Goal: Information Seeking & Learning: Compare options

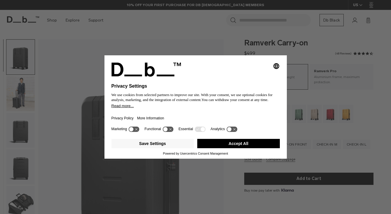
click at [242, 143] on button "Accept All" at bounding box center [238, 143] width 83 height 9
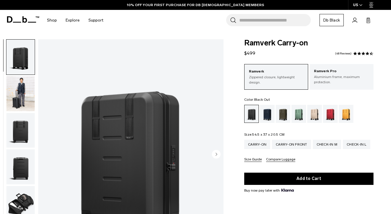
click at [21, 98] on img "button" at bounding box center [20, 93] width 28 height 35
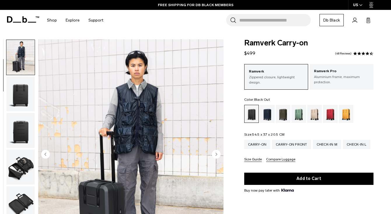
scroll to position [37, 0]
click at [20, 124] on img "button" at bounding box center [20, 130] width 28 height 35
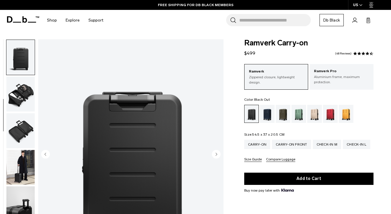
scroll to position [110, 0]
click at [24, 156] on img "button" at bounding box center [20, 167] width 28 height 35
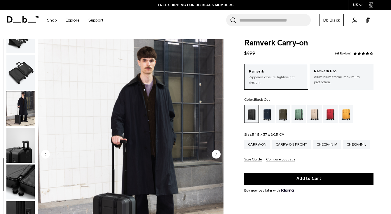
scroll to position [171, 0]
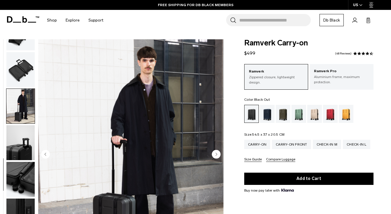
click at [25, 181] on img "button" at bounding box center [20, 179] width 28 height 35
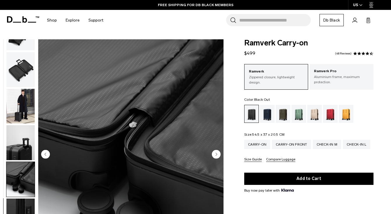
click at [20, 210] on img "button" at bounding box center [20, 216] width 28 height 35
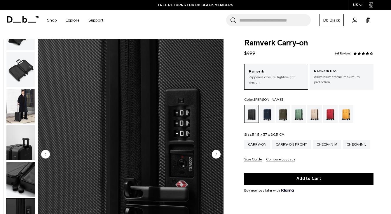
click at [305, 116] on div "Green Ray" at bounding box center [298, 114] width 15 height 18
click at [313, 118] on div "Fogbow Beige" at bounding box center [314, 114] width 15 height 18
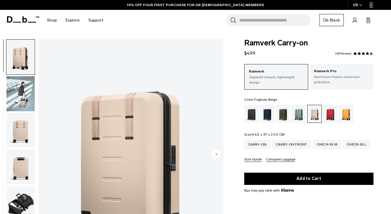
click at [31, 99] on img "button" at bounding box center [20, 93] width 28 height 35
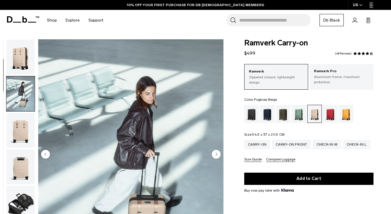
scroll to position [37, 0]
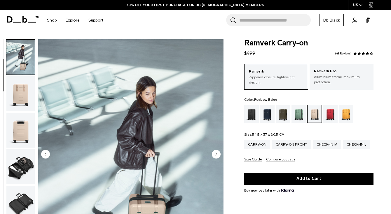
click at [25, 60] on img "button" at bounding box center [20, 57] width 28 height 35
click at [19, 134] on img "button" at bounding box center [20, 130] width 28 height 35
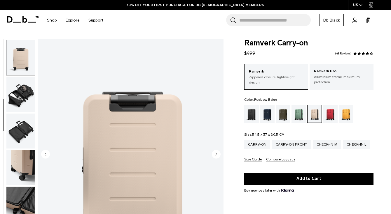
scroll to position [110, 0]
click at [344, 115] on div "Parhelion Orange" at bounding box center [346, 114] width 15 height 18
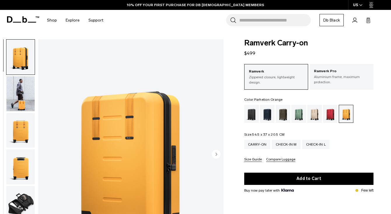
click at [23, 86] on img "button" at bounding box center [20, 93] width 28 height 35
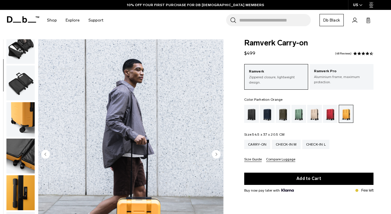
scroll to position [171, 0]
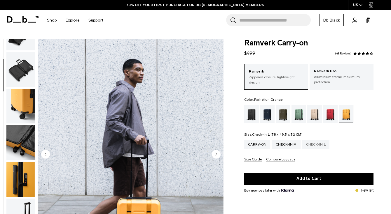
click at [319, 149] on div "Check-in L" at bounding box center [315, 144] width 27 height 9
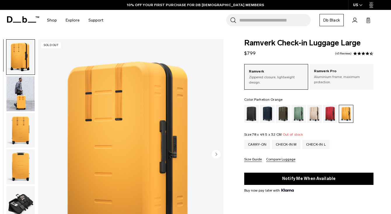
click at [25, 97] on img "button" at bounding box center [20, 93] width 28 height 35
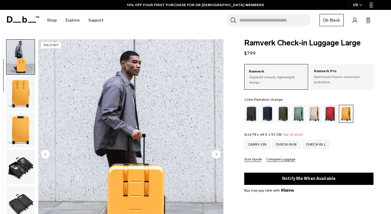
click at [15, 144] on img "button" at bounding box center [20, 130] width 28 height 35
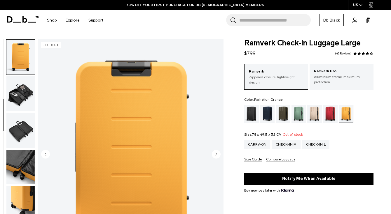
click at [18, 140] on img "button" at bounding box center [20, 130] width 28 height 35
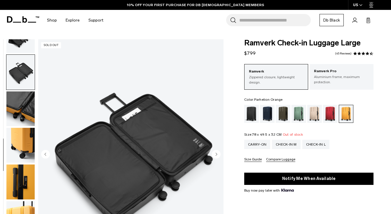
scroll to position [171, 0]
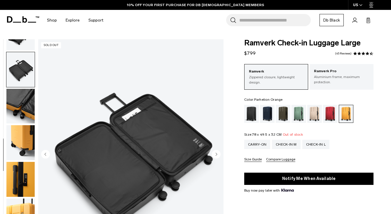
click at [24, 174] on img "button" at bounding box center [20, 179] width 28 height 35
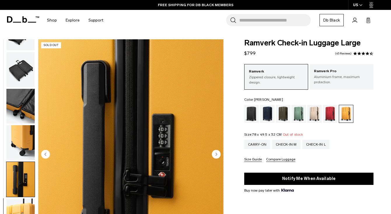
click at [299, 115] on div "Green Ray" at bounding box center [298, 114] width 15 height 18
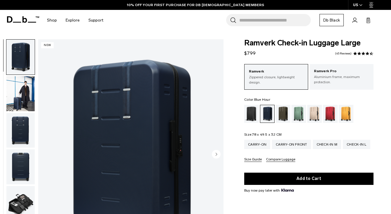
click at [21, 99] on img "button" at bounding box center [20, 93] width 28 height 35
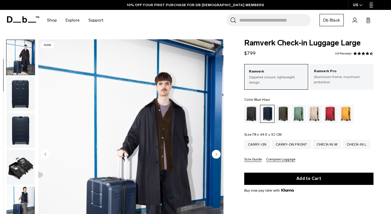
scroll to position [37, 0]
click at [308, 114] on div "Fogbow Beige" at bounding box center [314, 114] width 15 height 18
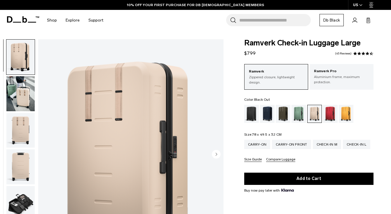
click at [248, 115] on div "Black Out" at bounding box center [251, 114] width 15 height 18
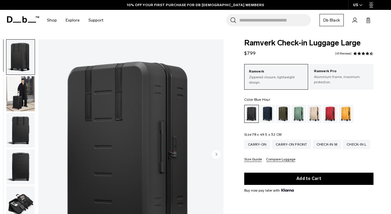
click at [270, 120] on div "Blue Hour" at bounding box center [267, 114] width 15 height 18
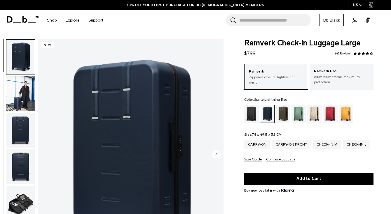
click at [332, 118] on div "Sprite Lightning Red" at bounding box center [330, 114] width 15 height 18
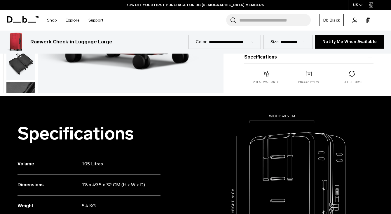
scroll to position [184, 0]
